Goal: Find specific page/section: Find specific page/section

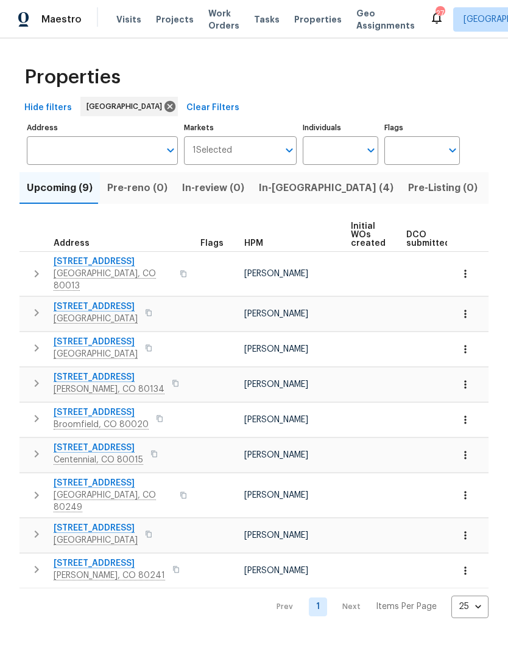
click at [277, 194] on span "In-reno (4)" at bounding box center [326, 188] width 134 height 17
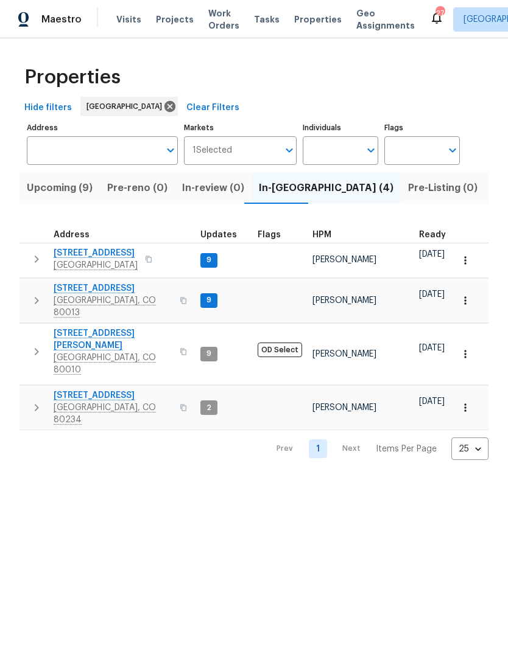
click at [113, 256] on span "6424 Willow Broom Trl" at bounding box center [96, 253] width 84 height 12
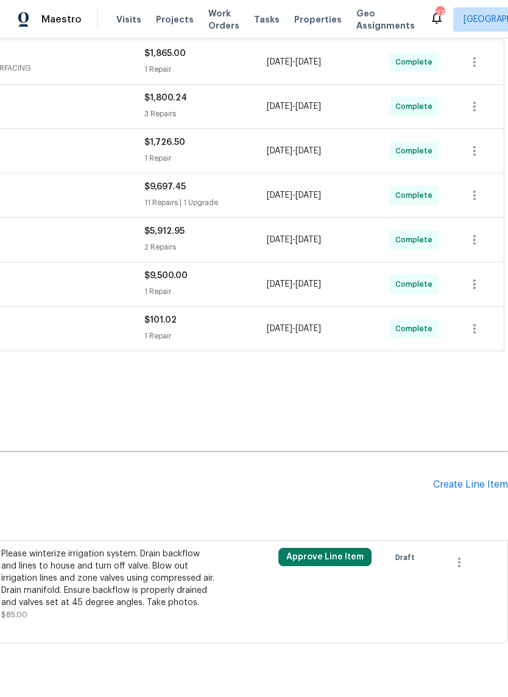
scroll to position [320, 180]
click at [460, 561] on icon "button" at bounding box center [459, 563] width 15 height 15
click at [465, 562] on li "Cancel" at bounding box center [467, 563] width 47 height 20
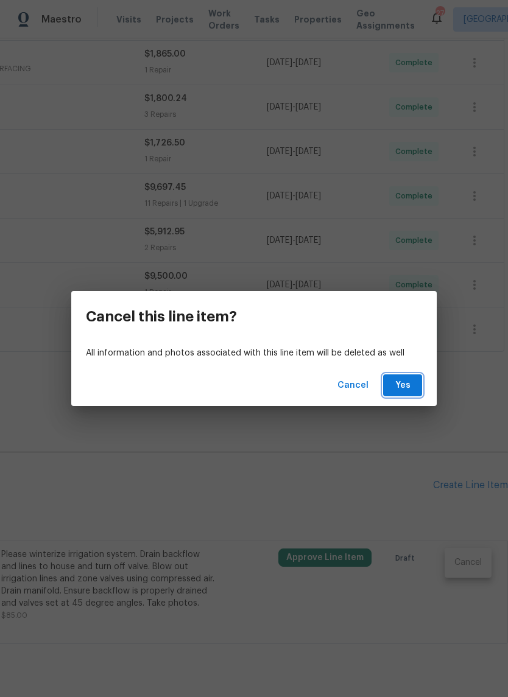
click at [410, 388] on span "Yes" at bounding box center [402, 385] width 19 height 15
click at [399, 380] on span "Yes" at bounding box center [402, 385] width 19 height 15
click at [398, 377] on button "Yes" at bounding box center [402, 385] width 39 height 23
click at [396, 386] on span "Yes" at bounding box center [402, 385] width 19 height 15
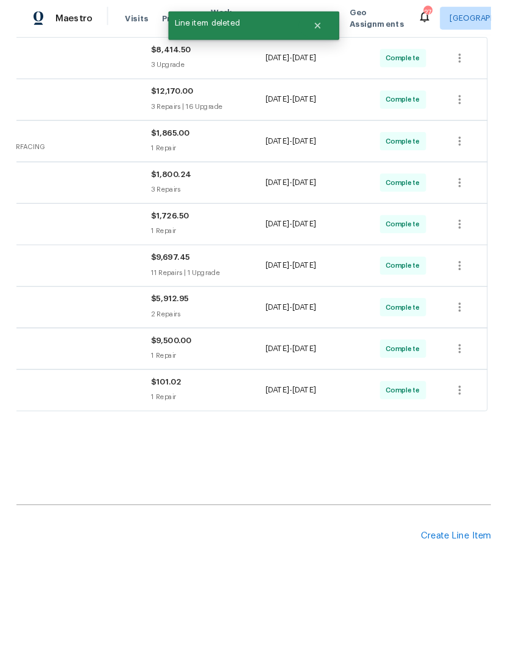
scroll to position [201, 180]
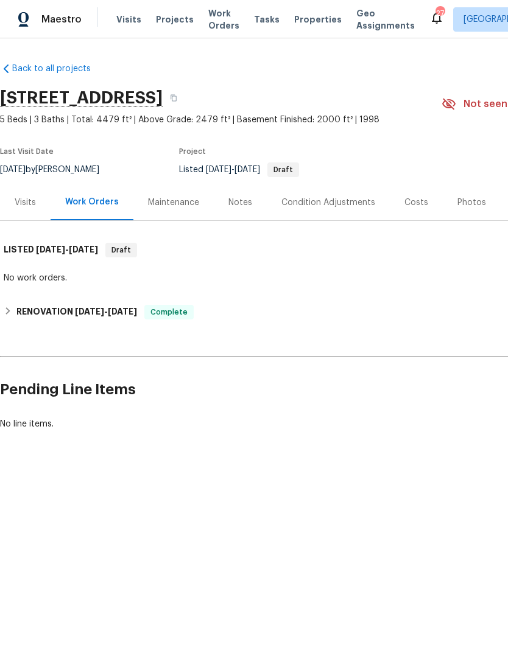
click at [299, 24] on span "Properties" at bounding box center [317, 19] width 47 height 12
